Goal: Use online tool/utility: Use online tool/utility

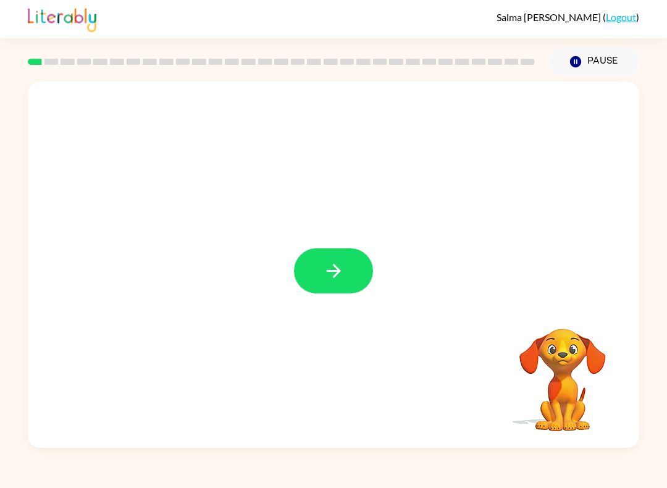
click at [359, 271] on button "button" at bounding box center [333, 270] width 79 height 45
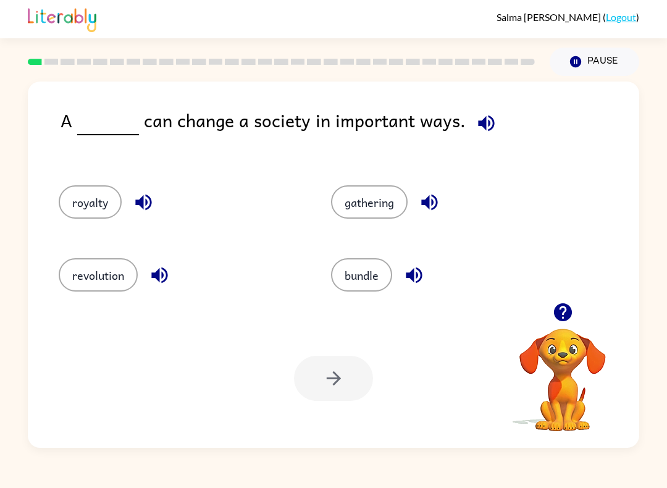
click at [367, 270] on button "bundle" at bounding box center [361, 274] width 61 height 33
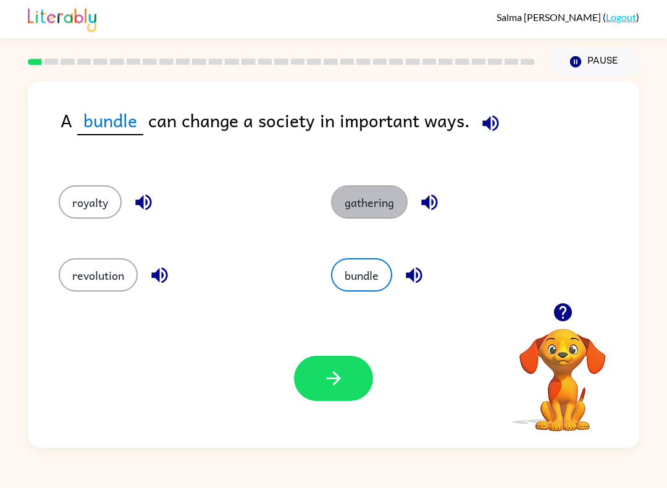
click at [395, 200] on button "gathering" at bounding box center [369, 201] width 77 height 33
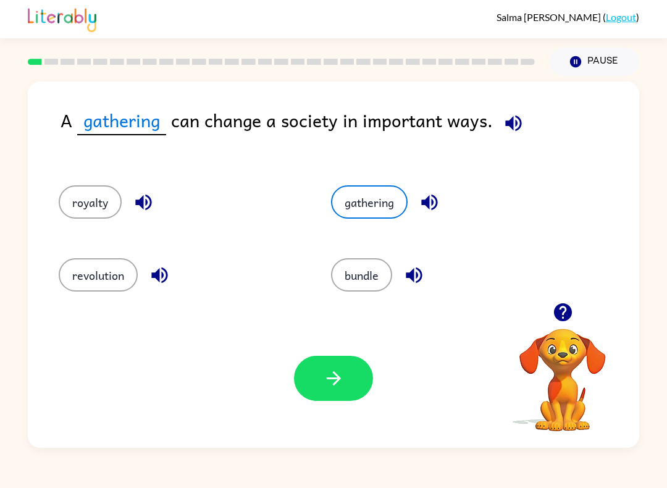
click at [102, 278] on button "revolution" at bounding box center [98, 274] width 79 height 33
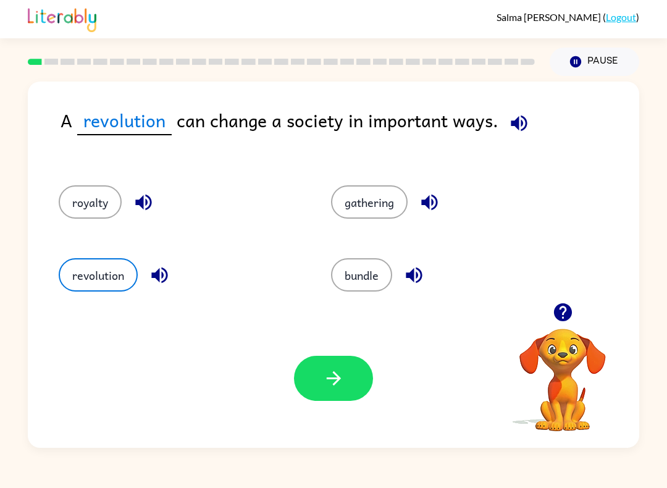
click at [334, 370] on icon "button" at bounding box center [334, 378] width 22 height 22
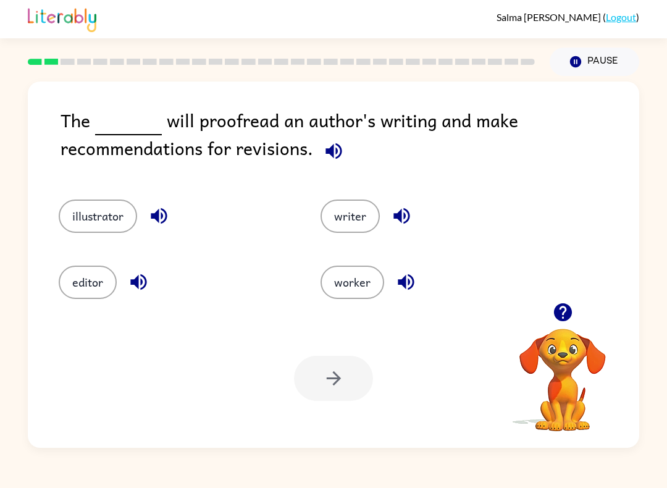
click at [372, 220] on button "writer" at bounding box center [350, 215] width 59 height 33
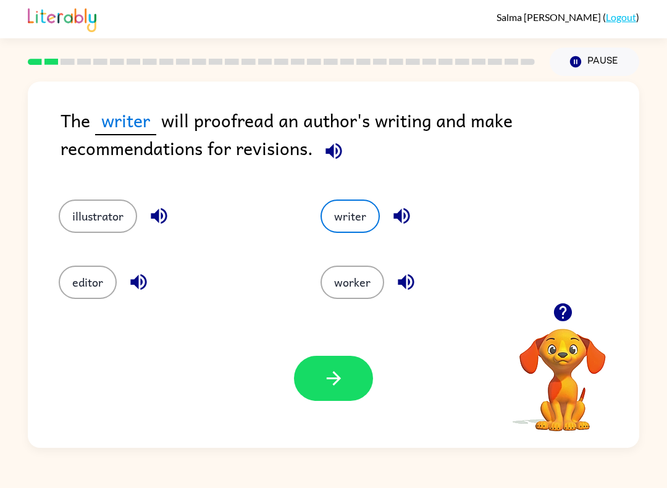
click at [89, 290] on button "editor" at bounding box center [88, 282] width 58 height 33
click at [357, 225] on button "writer" at bounding box center [350, 215] width 59 height 33
click at [103, 208] on button "illustrator" at bounding box center [98, 215] width 78 height 33
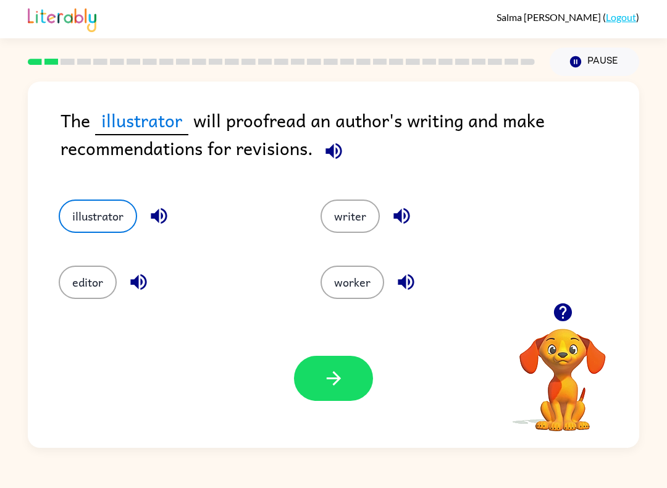
click at [321, 381] on button "button" at bounding box center [333, 378] width 79 height 45
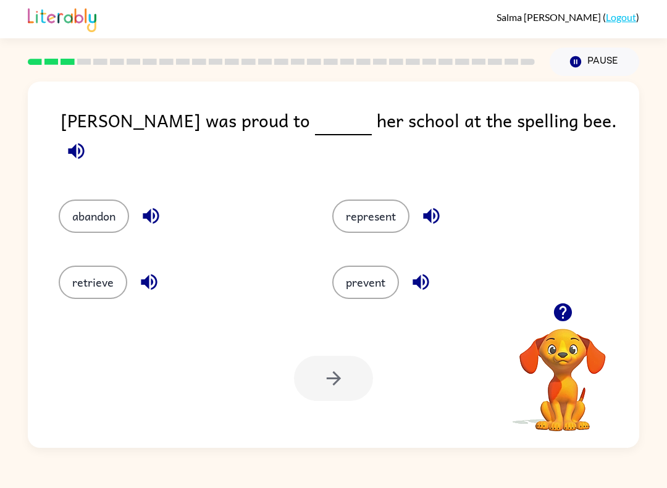
click at [362, 199] on button "represent" at bounding box center [370, 215] width 77 height 33
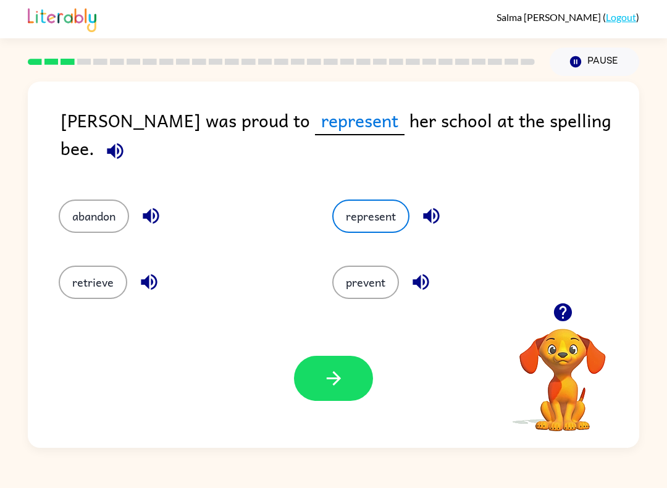
click at [336, 387] on icon "button" at bounding box center [334, 378] width 22 height 22
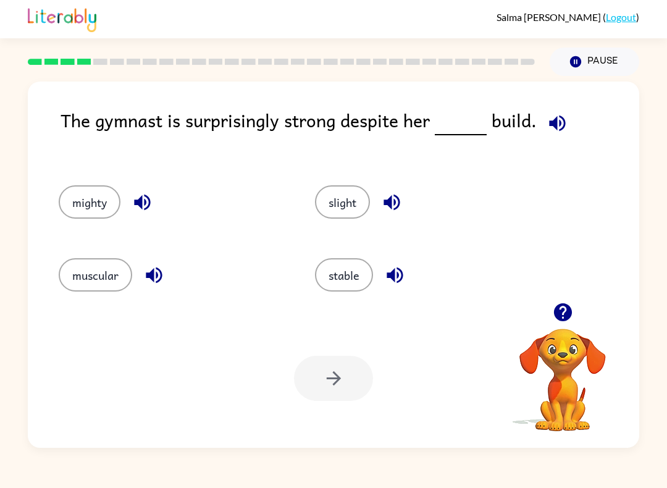
click at [332, 300] on div "stable" at bounding box center [420, 271] width 256 height 73
click at [349, 286] on button "stable" at bounding box center [344, 274] width 58 height 33
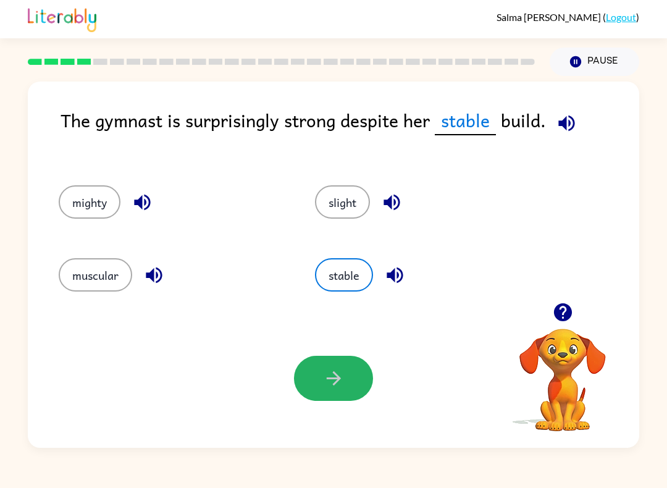
click at [333, 357] on button "button" at bounding box center [333, 378] width 79 height 45
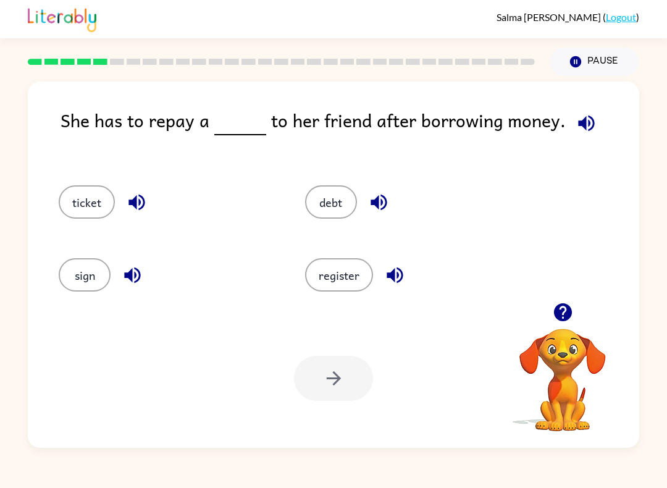
click at [94, 201] on button "ticket" at bounding box center [87, 201] width 56 height 33
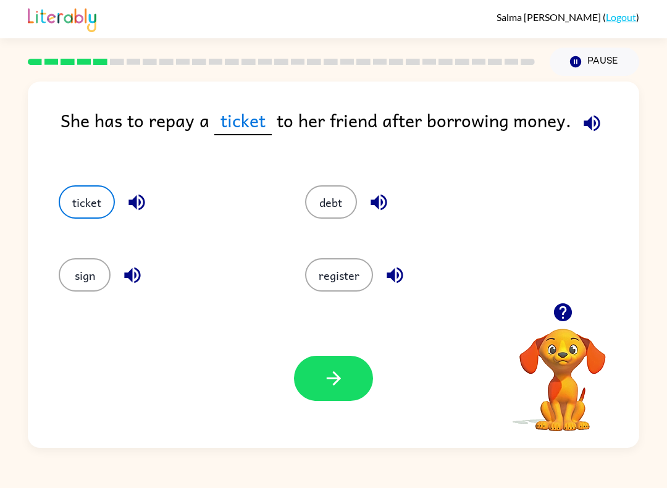
click at [338, 374] on icon "button" at bounding box center [334, 378] width 22 height 22
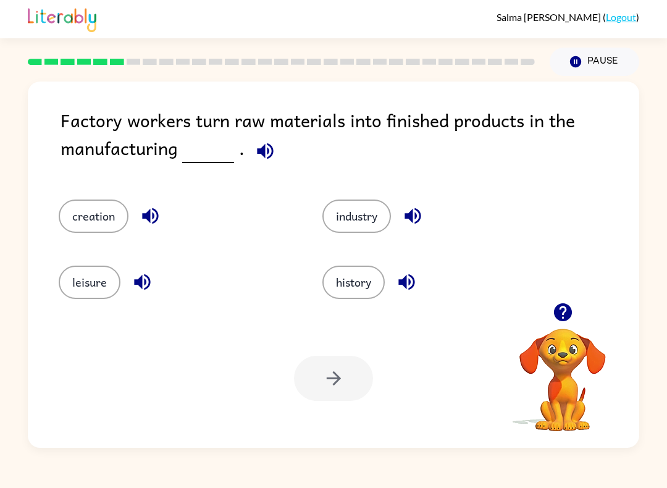
click at [379, 269] on button "history" at bounding box center [353, 282] width 62 height 33
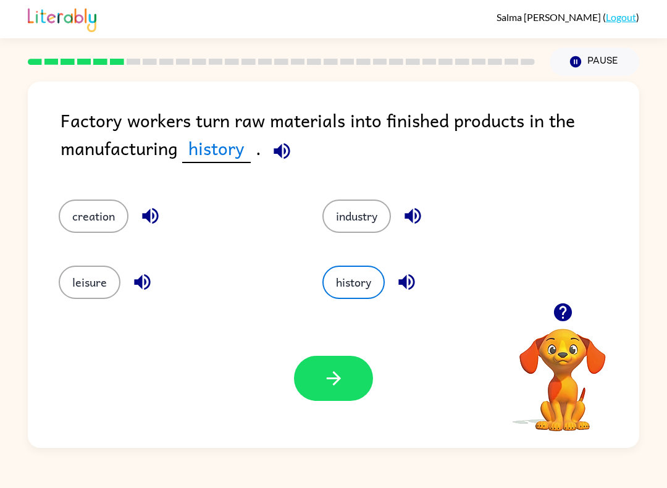
click at [365, 205] on button "industry" at bounding box center [356, 215] width 69 height 33
click at [336, 385] on icon "button" at bounding box center [334, 378] width 22 height 22
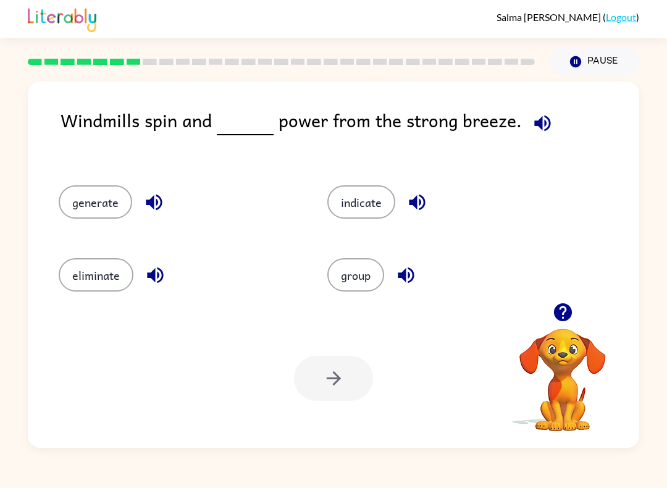
click at [127, 230] on div "generate" at bounding box center [169, 198] width 269 height 73
click at [119, 211] on button "generate" at bounding box center [95, 201] width 73 height 33
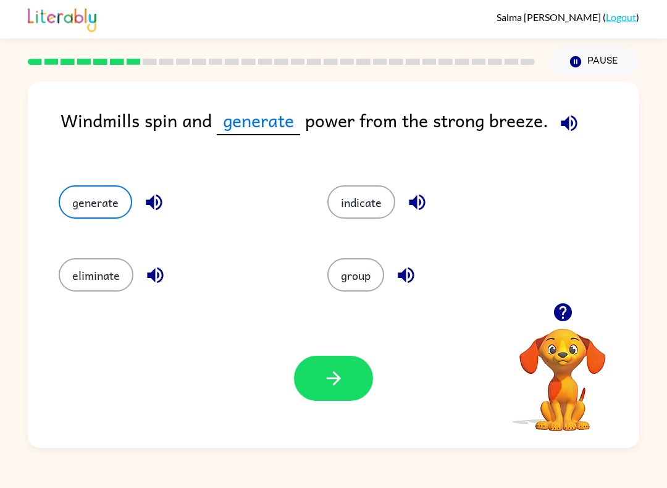
click at [329, 401] on button "button" at bounding box center [333, 378] width 79 height 45
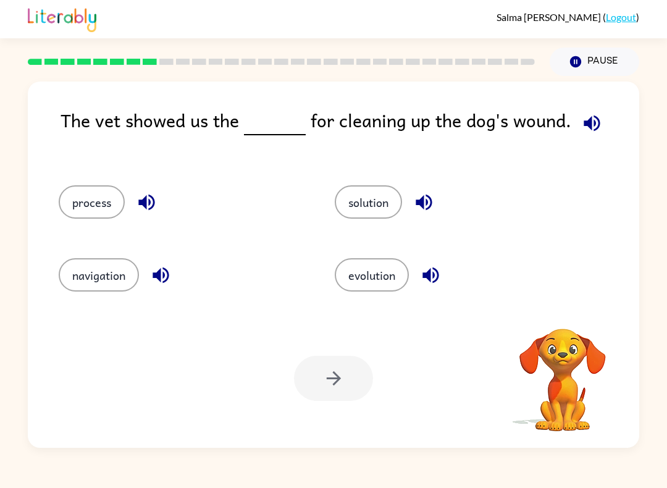
click at [41, 227] on div "process" at bounding box center [173, 198] width 276 height 73
click at [91, 211] on button "process" at bounding box center [92, 201] width 66 height 33
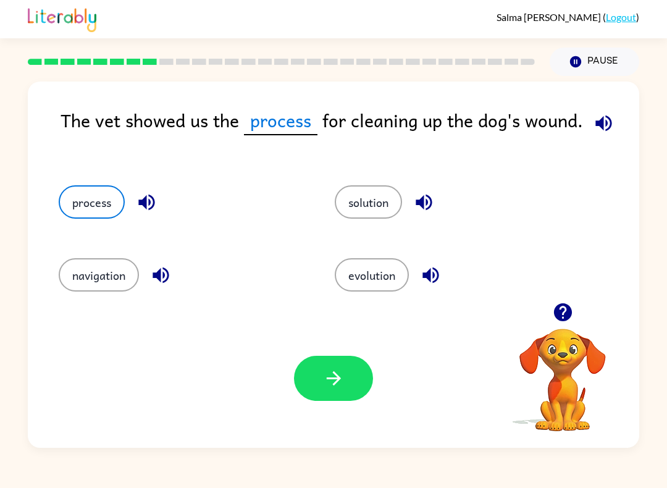
click at [347, 212] on button "solution" at bounding box center [368, 201] width 67 height 33
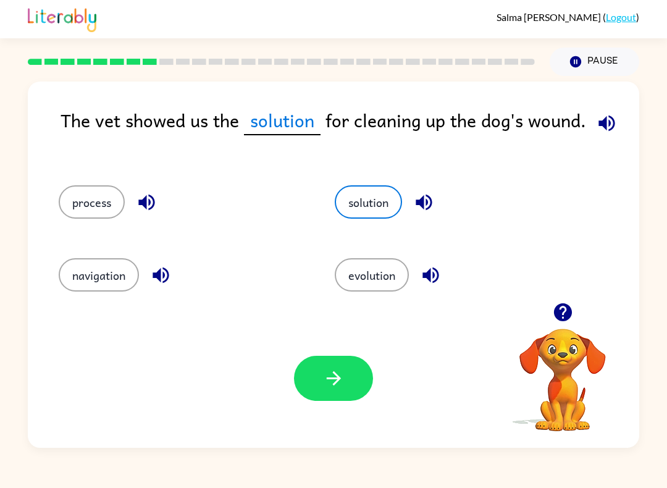
click at [335, 358] on button "button" at bounding box center [333, 378] width 79 height 45
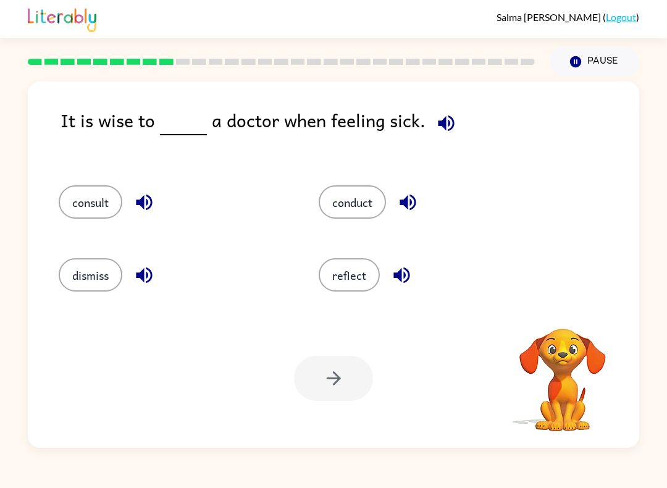
click at [366, 205] on button "conduct" at bounding box center [352, 201] width 67 height 33
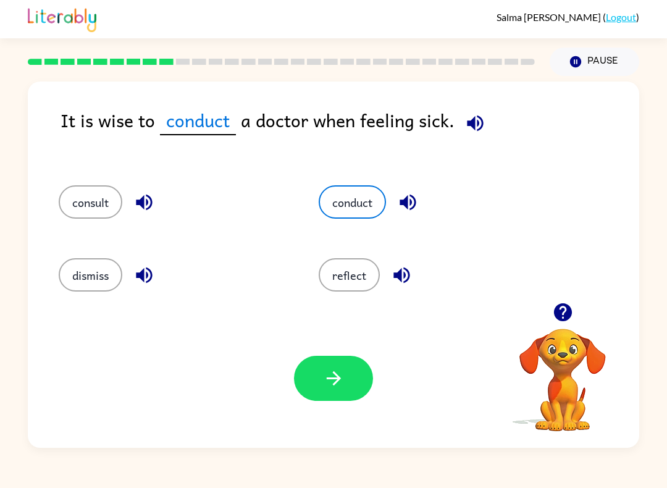
click at [85, 201] on button "consult" at bounding box center [91, 201] width 64 height 33
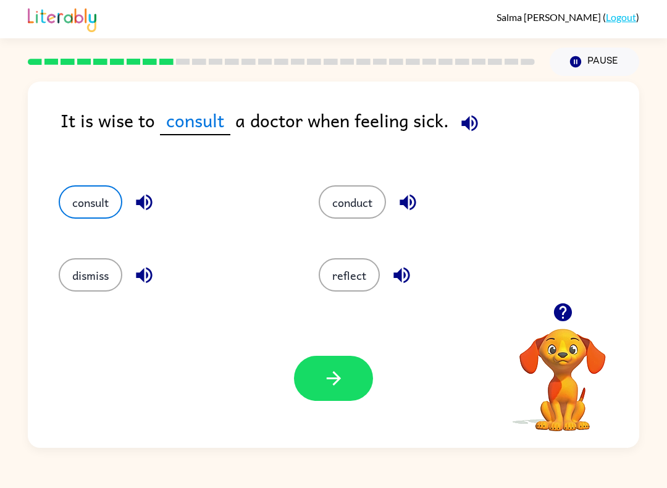
click at [319, 376] on button "button" at bounding box center [333, 378] width 79 height 45
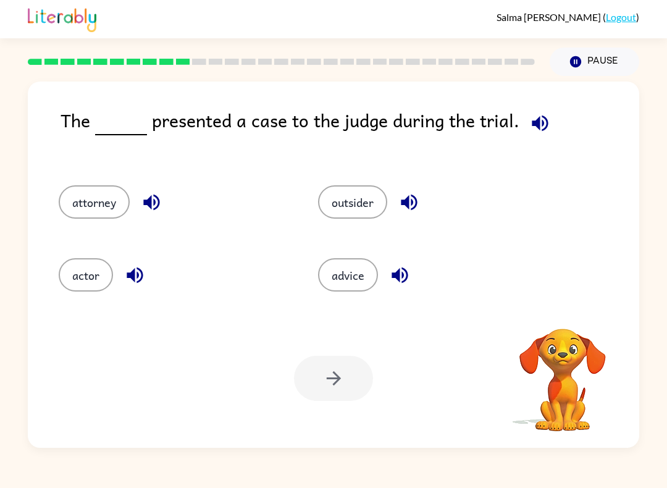
click at [88, 280] on button "actor" at bounding box center [86, 274] width 54 height 33
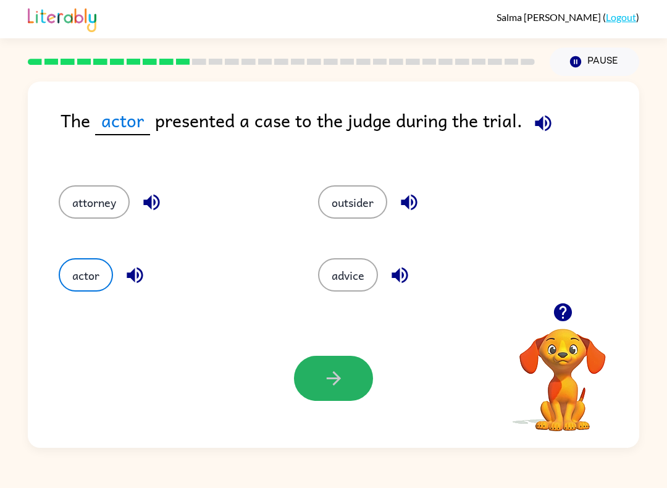
click at [329, 372] on icon "button" at bounding box center [334, 378] width 22 height 22
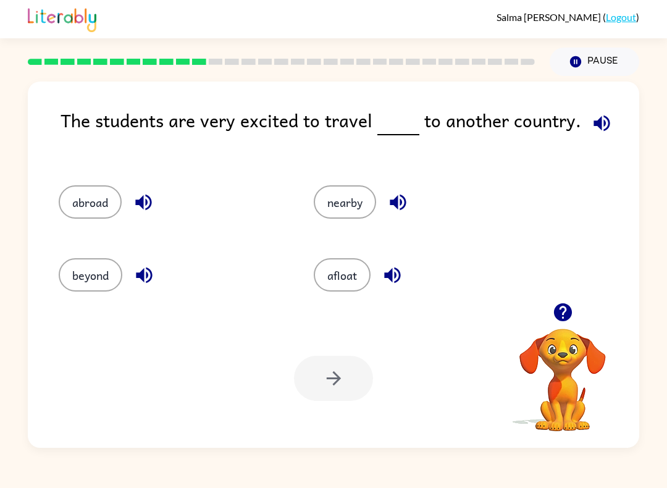
click at [329, 202] on button "nearby" at bounding box center [345, 201] width 62 height 33
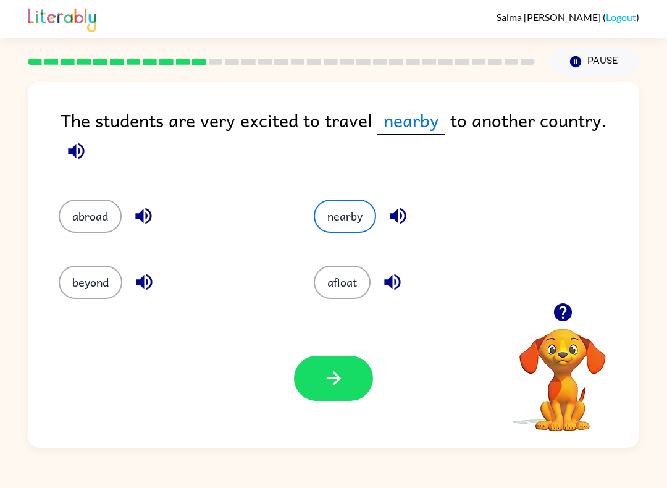
click at [333, 372] on icon "button" at bounding box center [334, 378] width 22 height 22
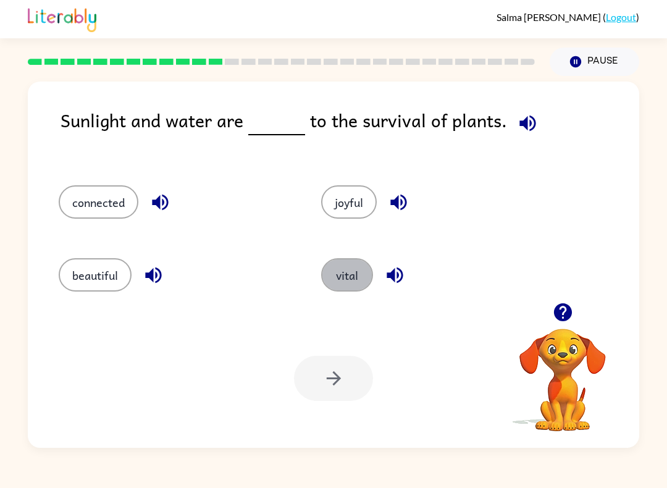
click at [354, 283] on button "vital" at bounding box center [347, 274] width 52 height 33
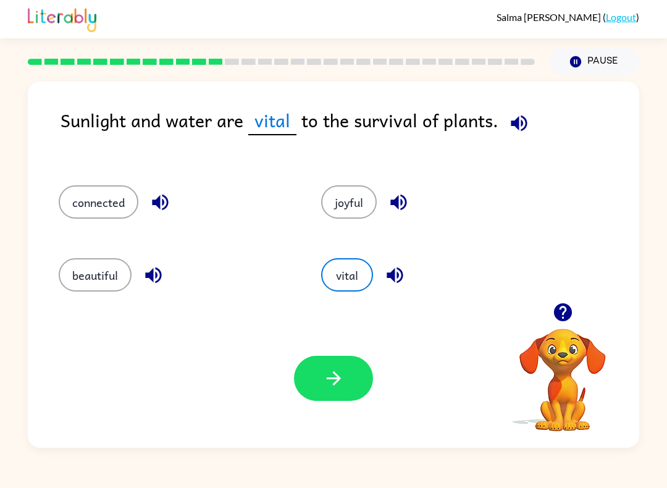
click at [325, 359] on button "button" at bounding box center [333, 378] width 79 height 45
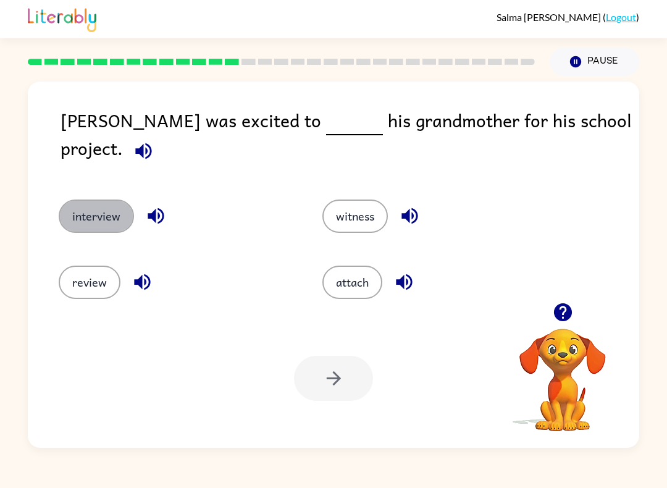
click at [100, 199] on button "interview" at bounding box center [96, 215] width 75 height 33
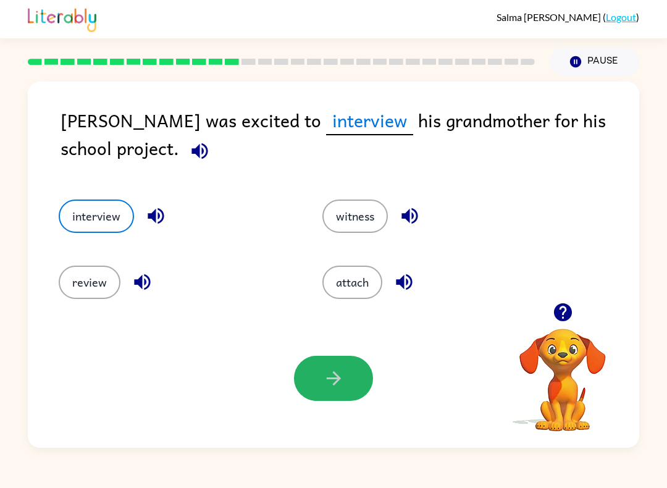
click at [342, 375] on icon "button" at bounding box center [334, 378] width 22 height 22
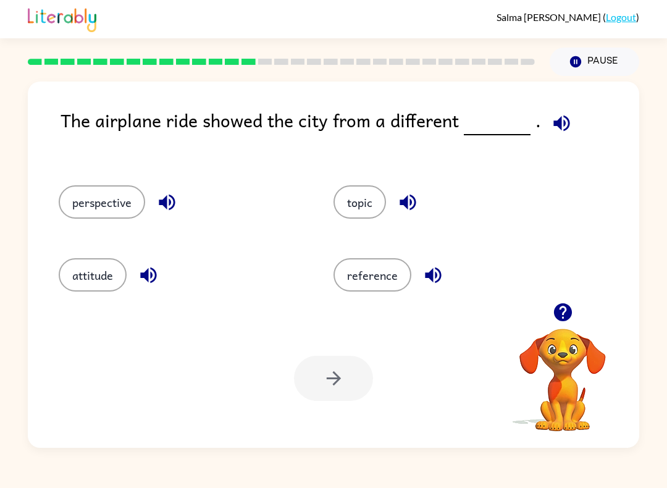
click at [109, 204] on button "perspective" at bounding box center [102, 201] width 86 height 33
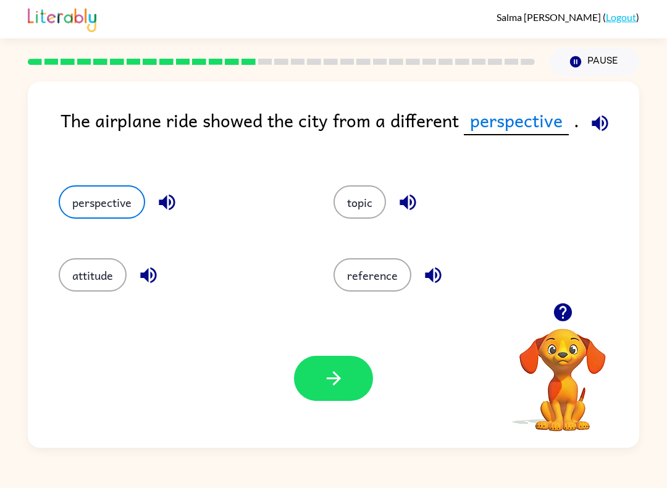
click at [351, 390] on button "button" at bounding box center [333, 378] width 79 height 45
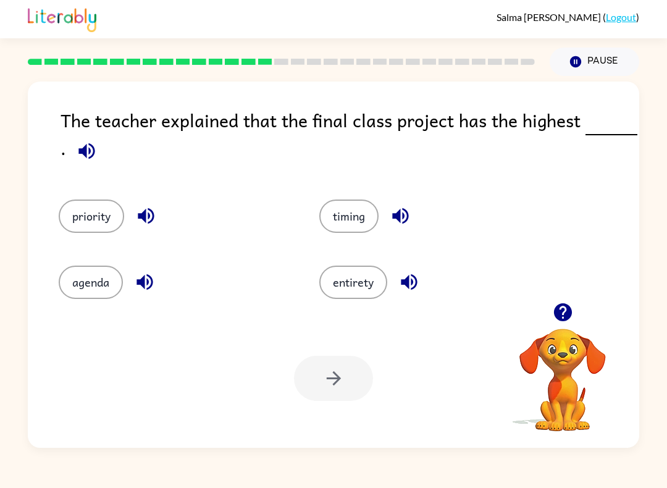
click at [82, 216] on button "priority" at bounding box center [91, 215] width 65 height 33
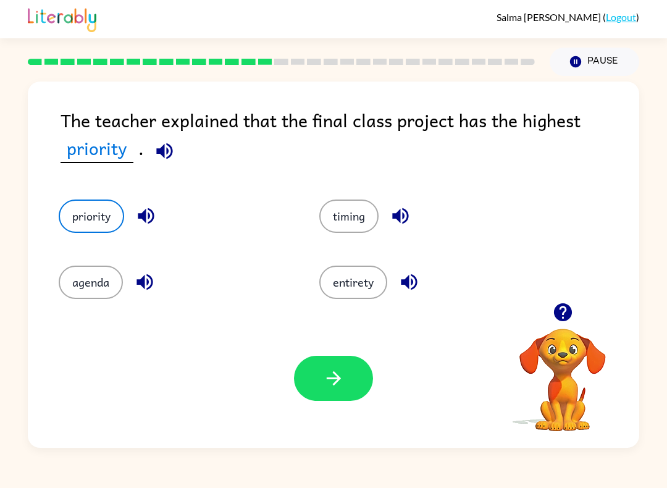
click at [305, 385] on button "button" at bounding box center [333, 378] width 79 height 45
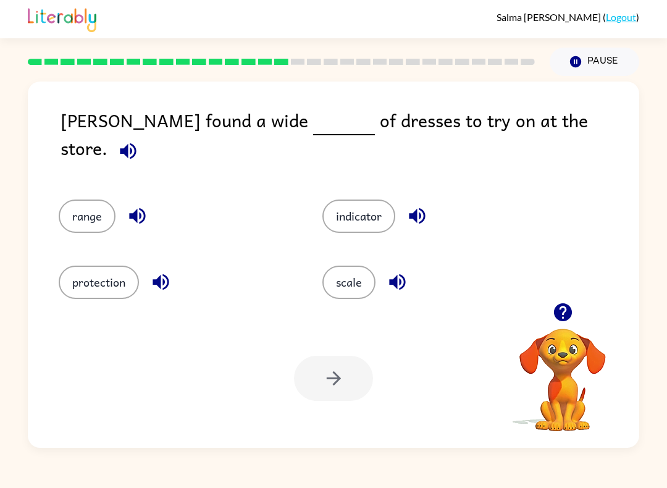
click at [366, 303] on div "scale" at bounding box center [431, 275] width 264 height 66
click at [350, 322] on div "Your browser must support playing .mp4 files to use Literably. Please try using…" at bounding box center [333, 378] width 611 height 139
click at [359, 291] on button "scale" at bounding box center [348, 282] width 53 height 33
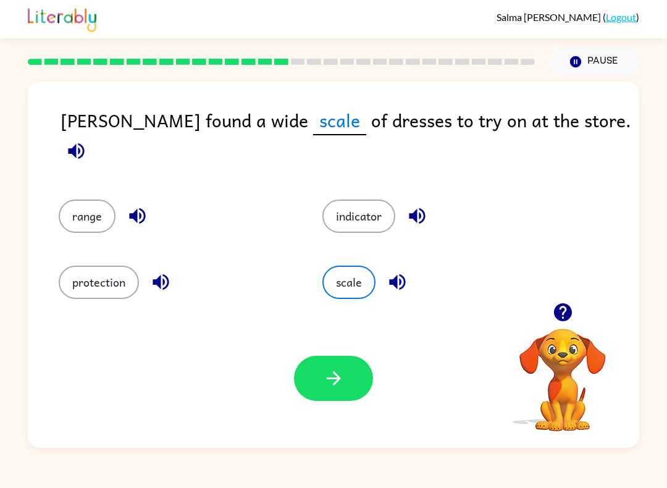
click at [338, 390] on button "button" at bounding box center [333, 378] width 79 height 45
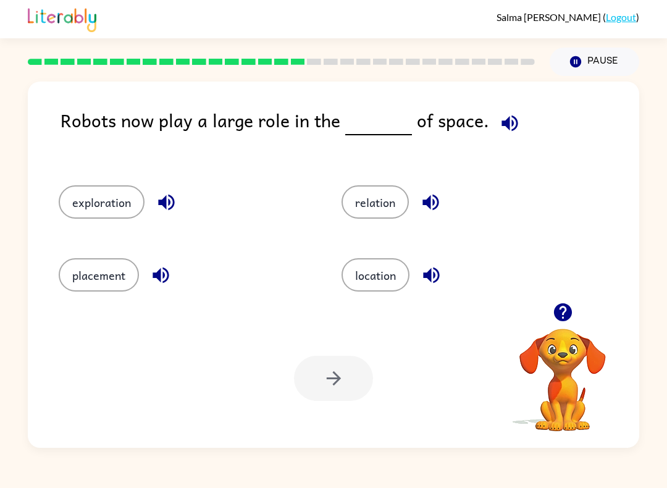
click at [84, 214] on button "exploration" at bounding box center [102, 201] width 86 height 33
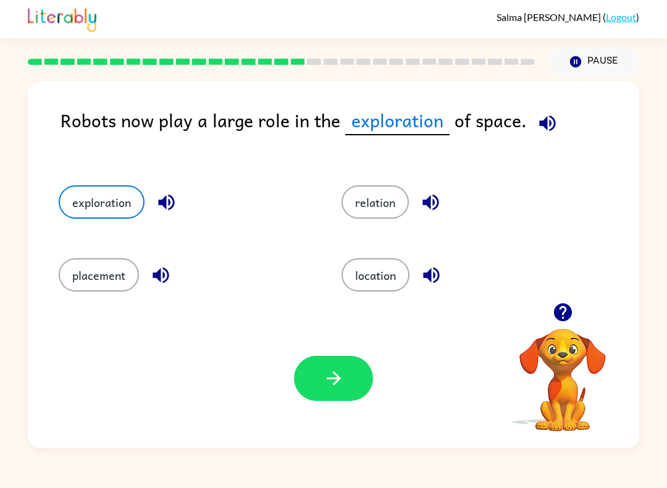
click at [342, 400] on button "button" at bounding box center [333, 378] width 79 height 45
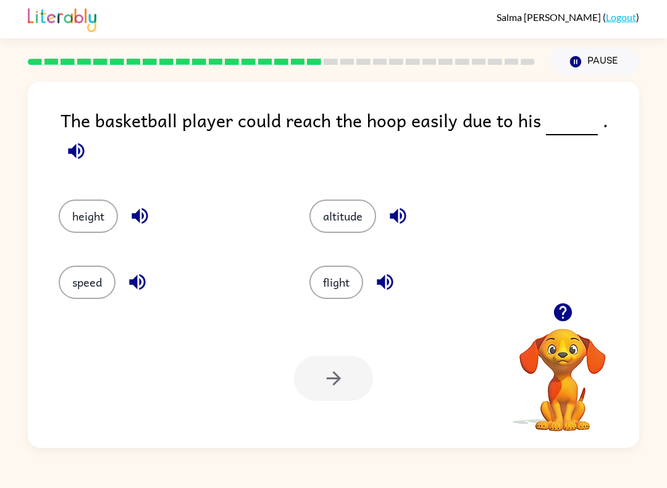
click at [355, 217] on button "altitude" at bounding box center [342, 215] width 67 height 33
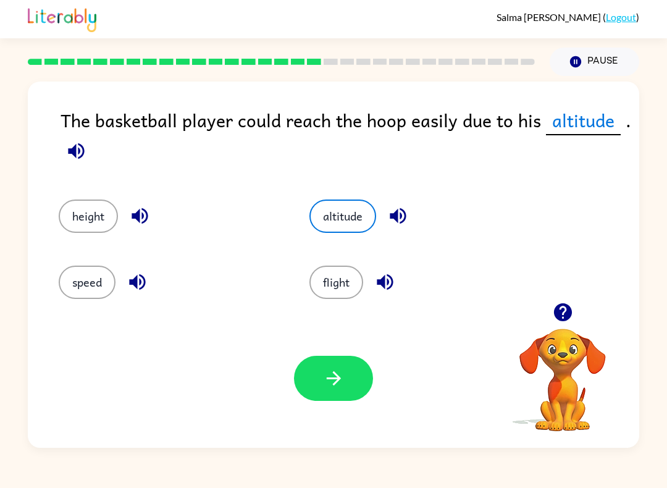
click at [343, 401] on button "button" at bounding box center [333, 378] width 79 height 45
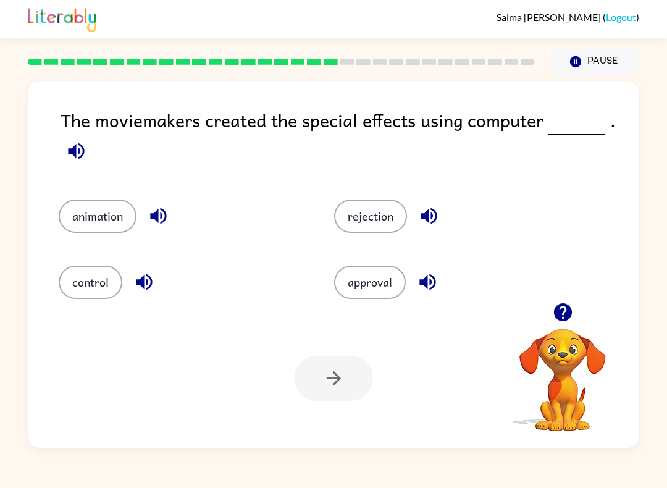
click at [69, 213] on button "animation" at bounding box center [98, 215] width 78 height 33
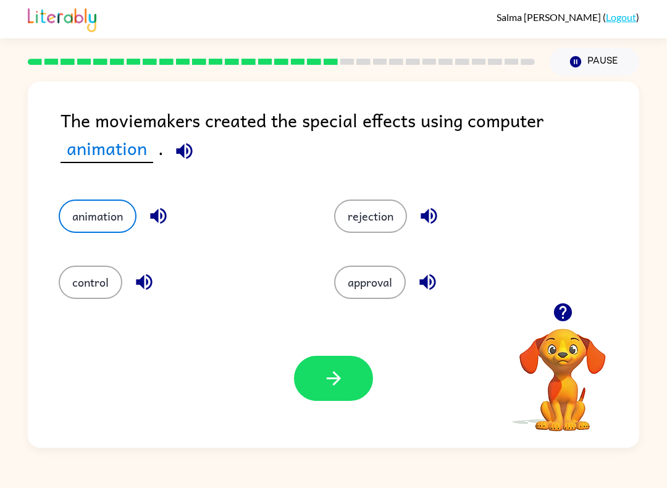
click at [355, 371] on button "button" at bounding box center [333, 378] width 79 height 45
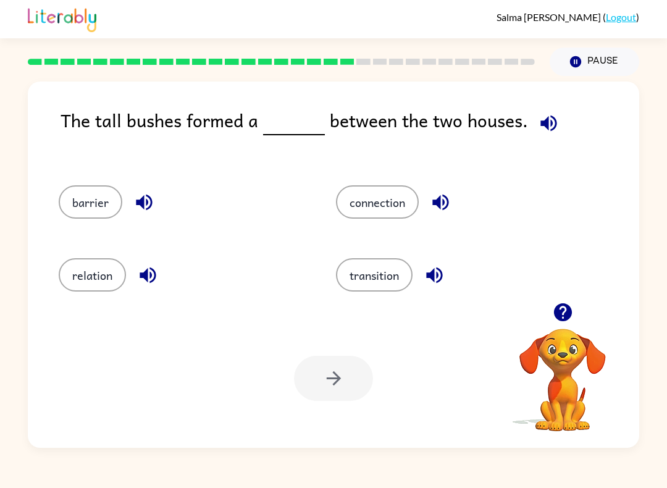
click at [102, 190] on button "barrier" at bounding box center [91, 201] width 64 height 33
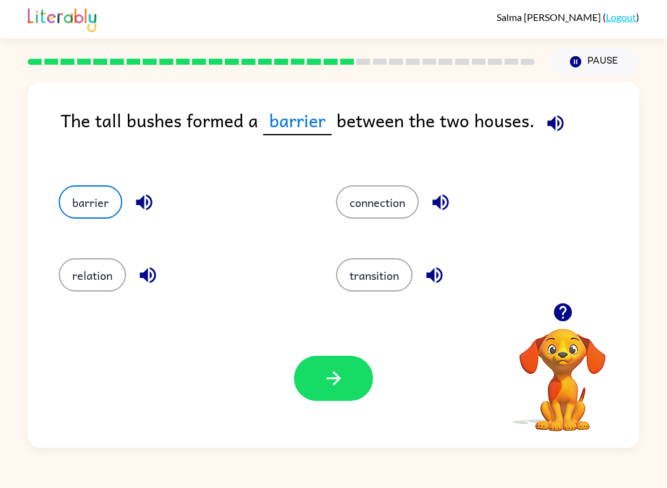
click at [338, 367] on button "button" at bounding box center [333, 378] width 79 height 45
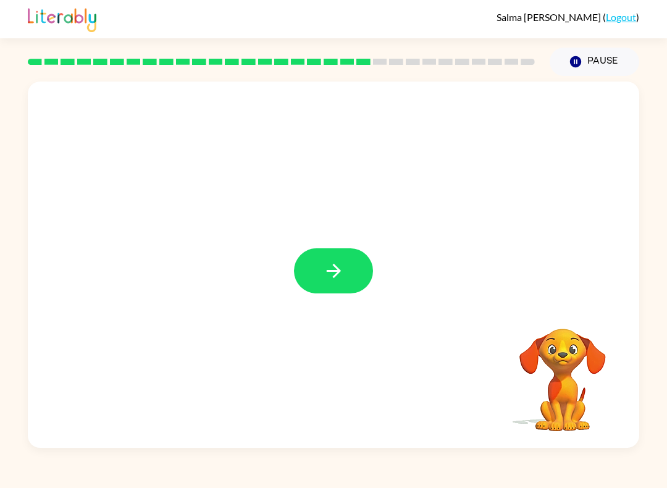
click at [321, 314] on div at bounding box center [333, 265] width 611 height 366
click at [338, 276] on icon "button" at bounding box center [334, 271] width 22 height 22
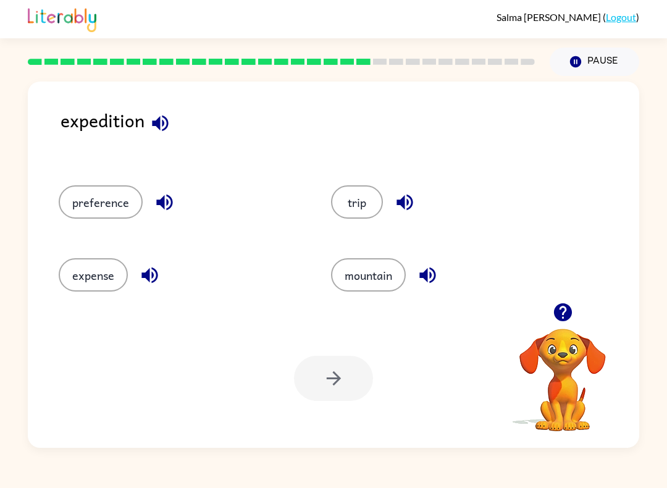
click at [300, 405] on div "Your browser must support playing .mp4 files to use Literably. Please try using…" at bounding box center [333, 378] width 611 height 139
click at [365, 191] on button "trip" at bounding box center [357, 201] width 52 height 33
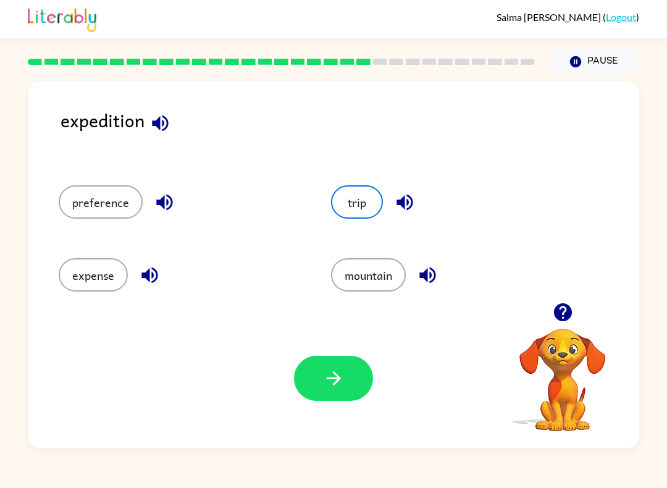
click at [361, 346] on div "Your browser must support playing .mp4 files to use Literably. Please try using…" at bounding box center [333, 378] width 611 height 139
click at [348, 422] on div "Your browser must support playing .mp4 files to use Literably. Please try using…" at bounding box center [333, 378] width 611 height 139
click at [358, 372] on button "button" at bounding box center [333, 378] width 79 height 45
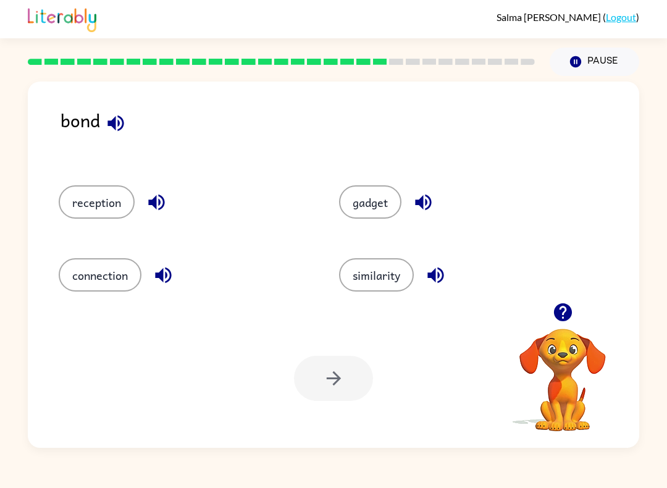
click at [555, 429] on video "Your browser must support playing .mp4 files to use Literably. Please try using…" at bounding box center [563, 371] width 124 height 124
click at [363, 204] on button "gadget" at bounding box center [370, 201] width 62 height 33
click at [333, 390] on button "button" at bounding box center [333, 378] width 79 height 45
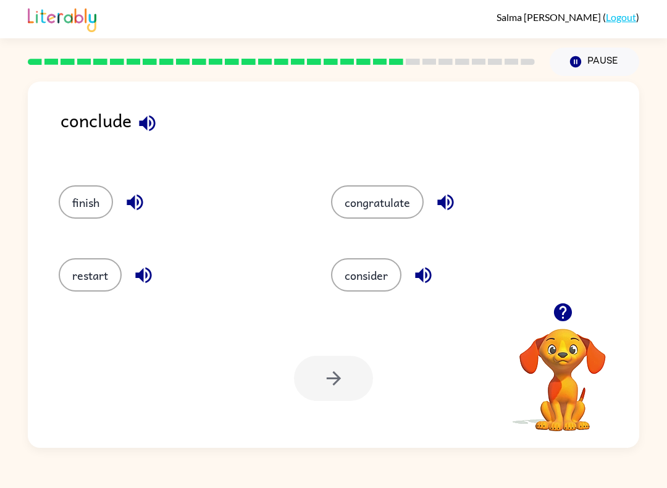
click at [364, 290] on button "consider" at bounding box center [366, 274] width 70 height 33
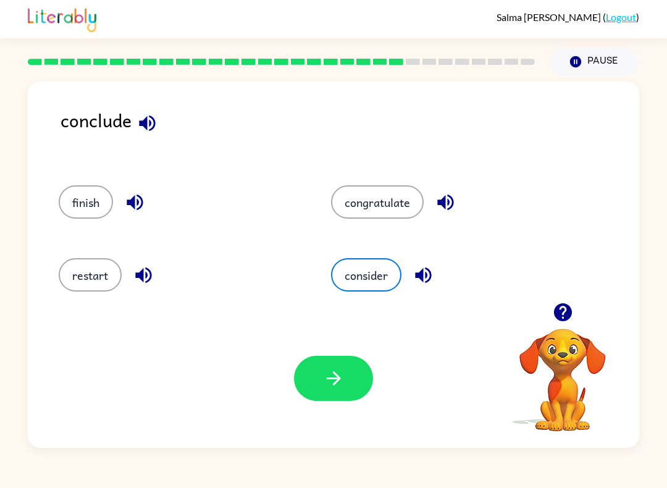
click at [321, 401] on button "button" at bounding box center [333, 378] width 79 height 45
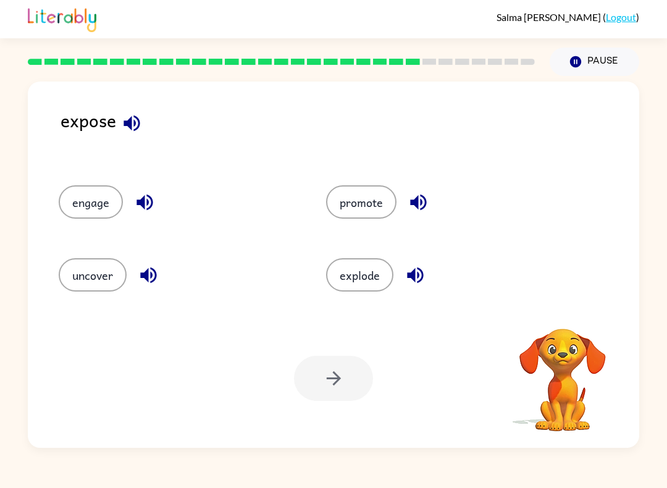
click at [354, 384] on div at bounding box center [333, 378] width 79 height 45
click at [113, 269] on button "uncover" at bounding box center [93, 274] width 68 height 33
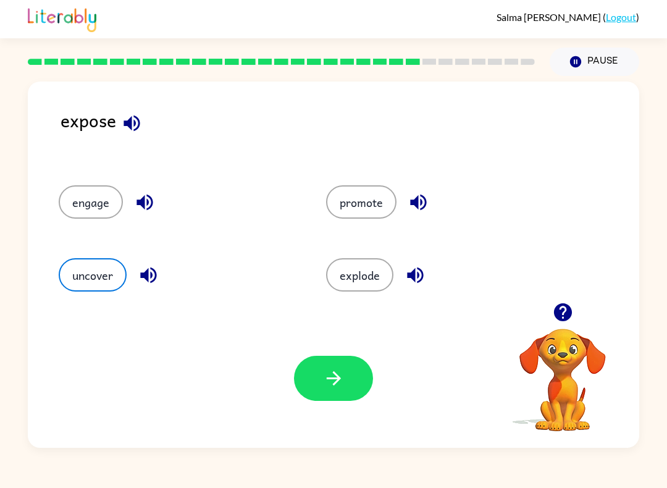
click at [330, 384] on icon "button" at bounding box center [334, 378] width 22 height 22
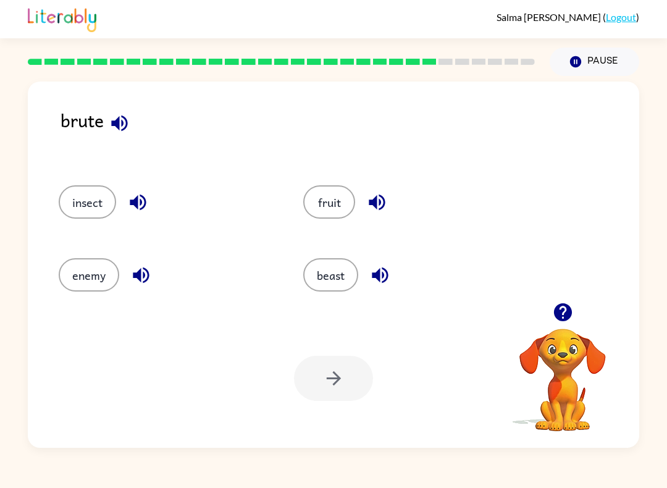
click at [332, 285] on button "beast" at bounding box center [330, 274] width 55 height 33
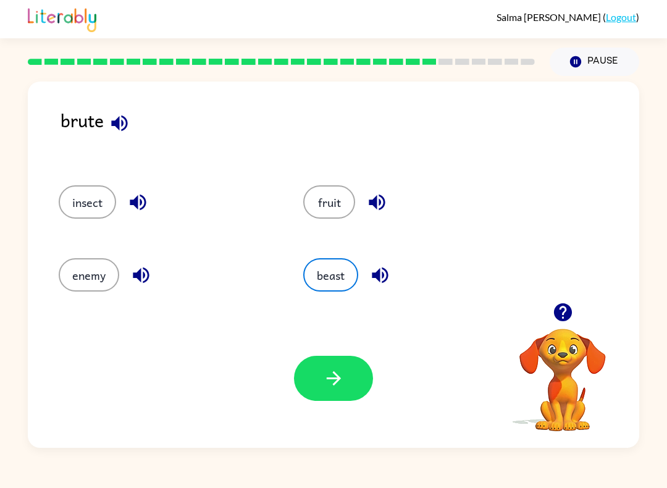
click at [332, 376] on icon "button" at bounding box center [334, 378] width 22 height 22
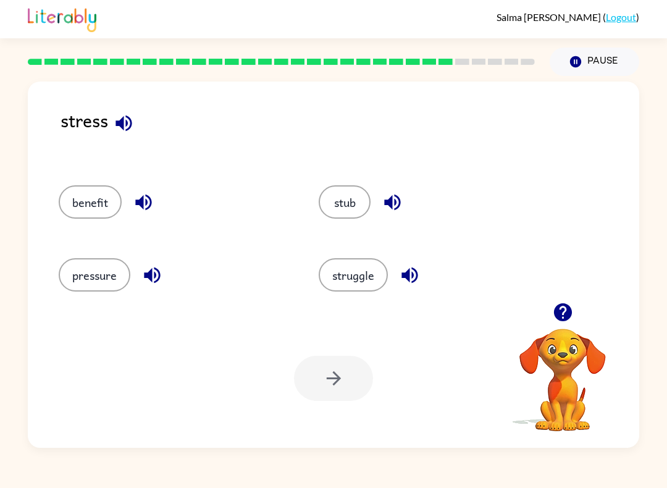
click at [91, 275] on button "pressure" at bounding box center [95, 274] width 72 height 33
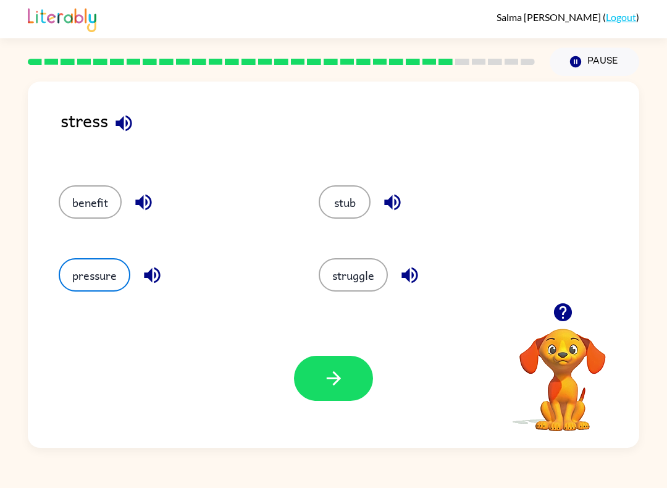
click at [327, 374] on icon "button" at bounding box center [334, 378] width 22 height 22
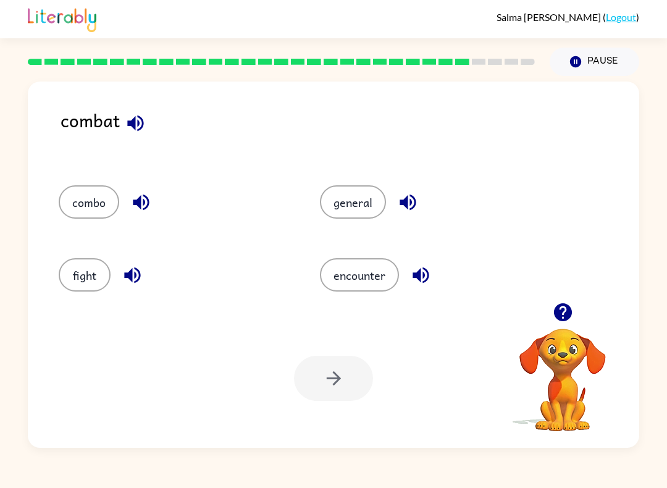
click at [107, 281] on button "fight" at bounding box center [85, 274] width 52 height 33
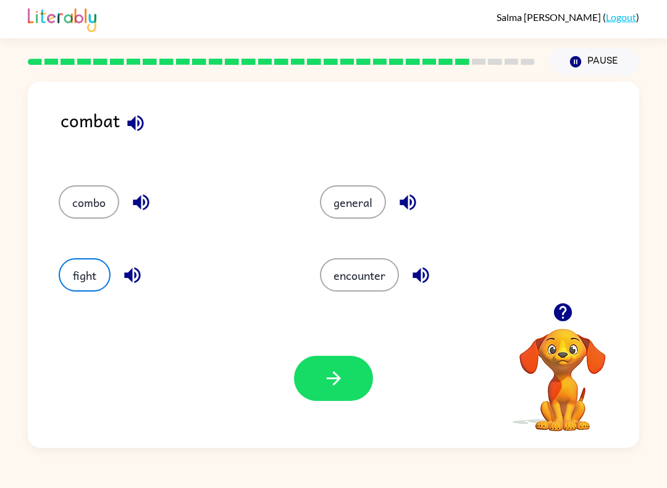
click at [82, 273] on button "fight" at bounding box center [85, 274] width 52 height 33
click at [343, 382] on icon "button" at bounding box center [334, 378] width 22 height 22
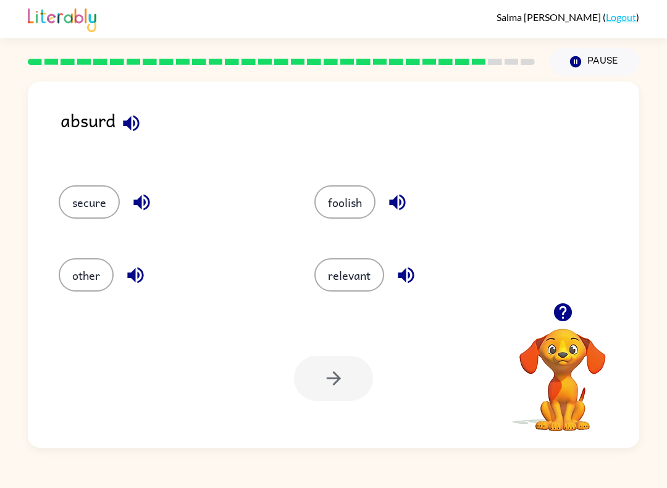
click at [84, 216] on button "secure" at bounding box center [89, 201] width 61 height 33
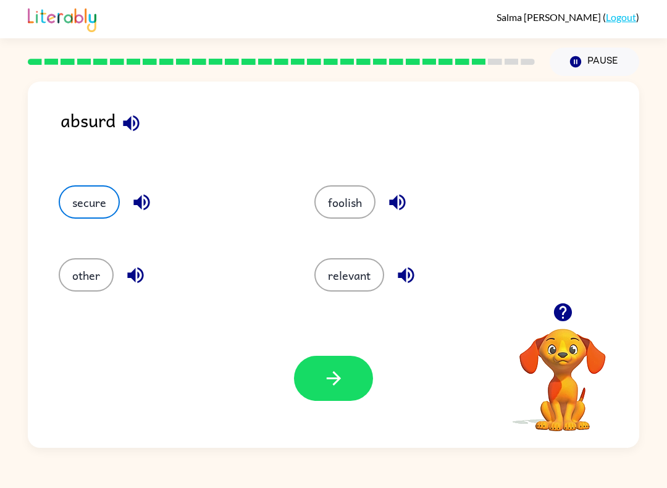
click at [330, 384] on icon "button" at bounding box center [334, 378] width 22 height 22
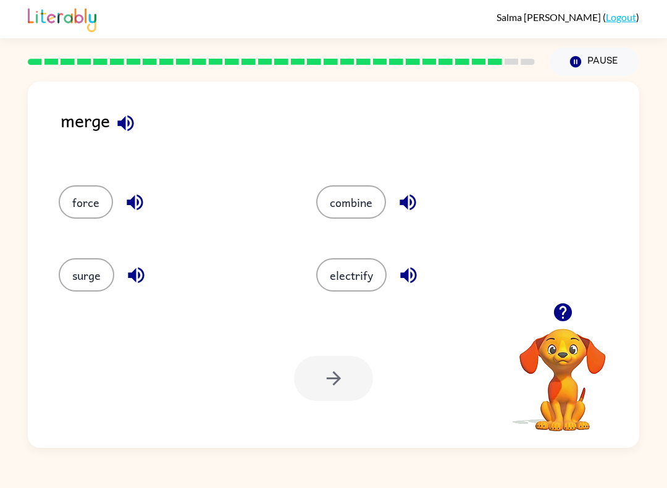
click at [330, 199] on button "combine" at bounding box center [351, 201] width 70 height 33
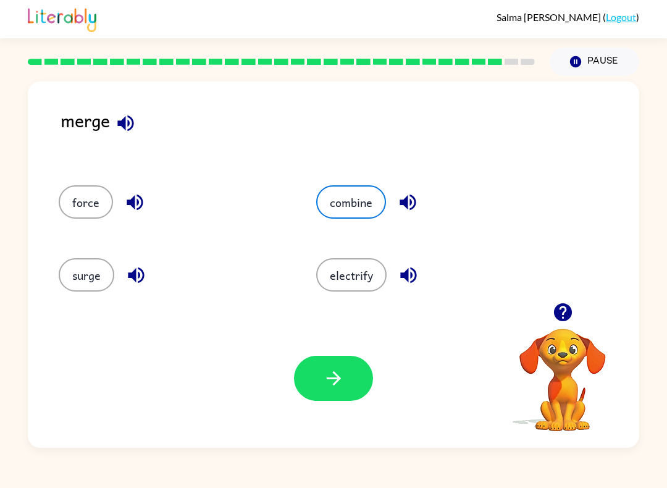
click at [338, 386] on icon "button" at bounding box center [334, 378] width 22 height 22
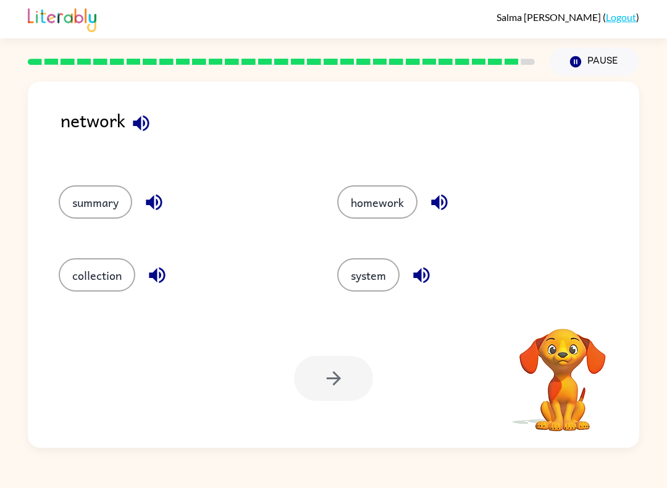
click at [369, 199] on button "homework" at bounding box center [377, 201] width 80 height 33
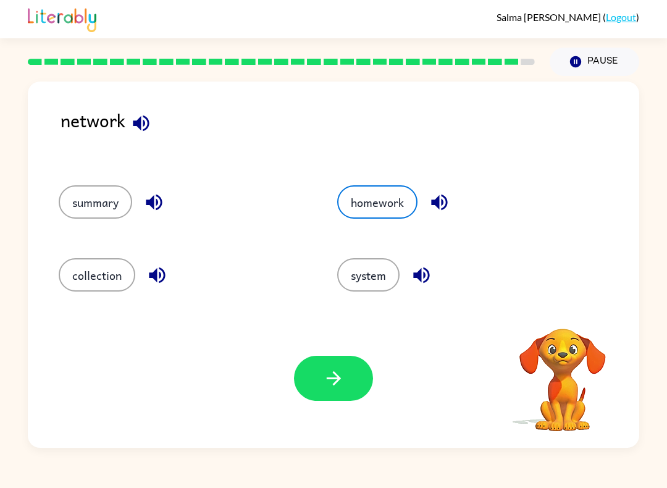
click at [329, 387] on icon "button" at bounding box center [334, 378] width 22 height 22
